Goal: Find specific page/section: Find specific page/section

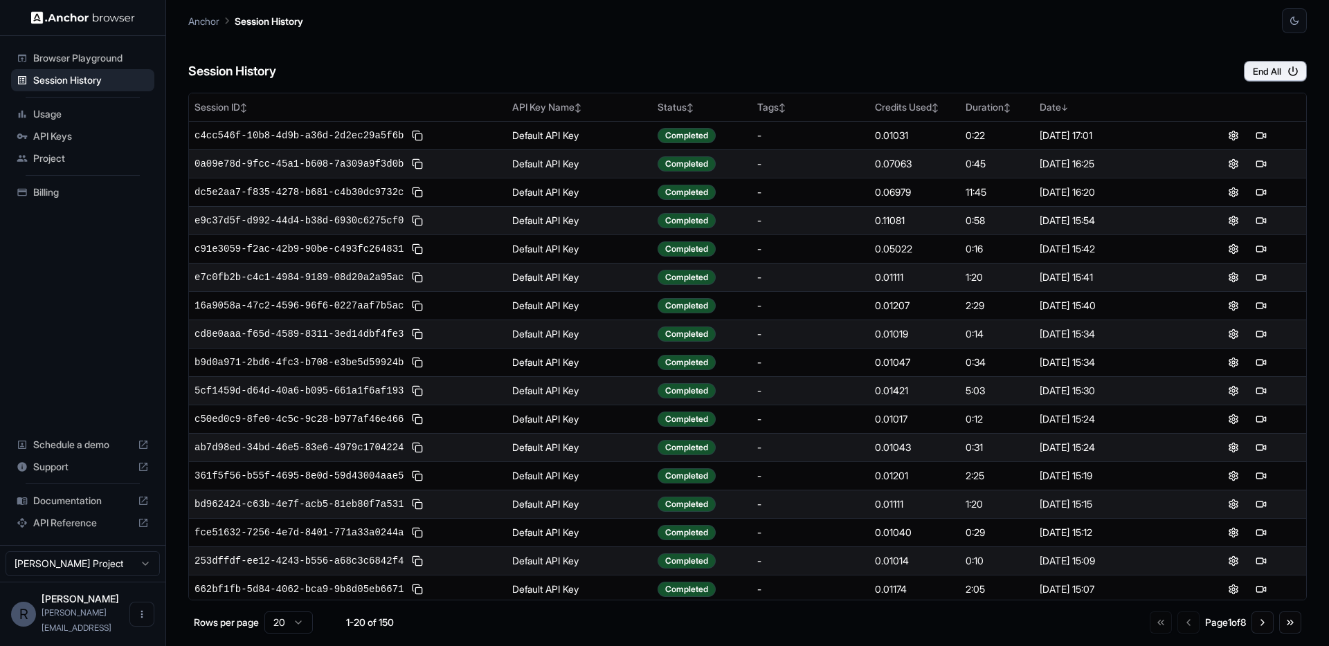
click at [606, 60] on div "Session History End All" at bounding box center [747, 57] width 1118 height 48
click at [650, 46] on div "Session History End All" at bounding box center [747, 57] width 1118 height 48
